Goal: Task Accomplishment & Management: Manage account settings

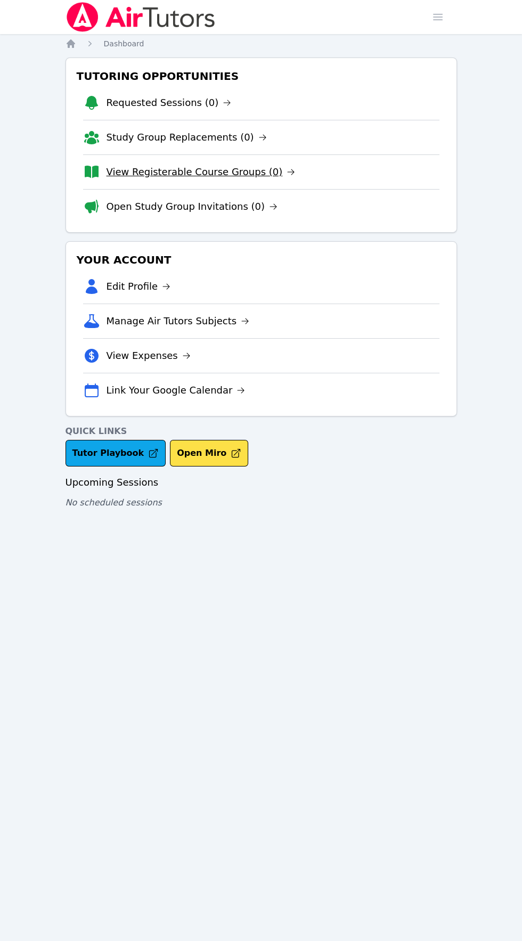
click at [181, 177] on link "View Registerable Course Groups (0)" at bounding box center [201, 172] width 189 height 15
click at [163, 137] on link "Study Group Replacements (0)" at bounding box center [187, 137] width 160 height 15
click at [180, 175] on link "View Registerable Course Groups (0)" at bounding box center [201, 172] width 189 height 15
click at [175, 209] on link "Open Study Group Invitations (0)" at bounding box center [193, 206] width 172 height 15
